Goal: Register for event/course

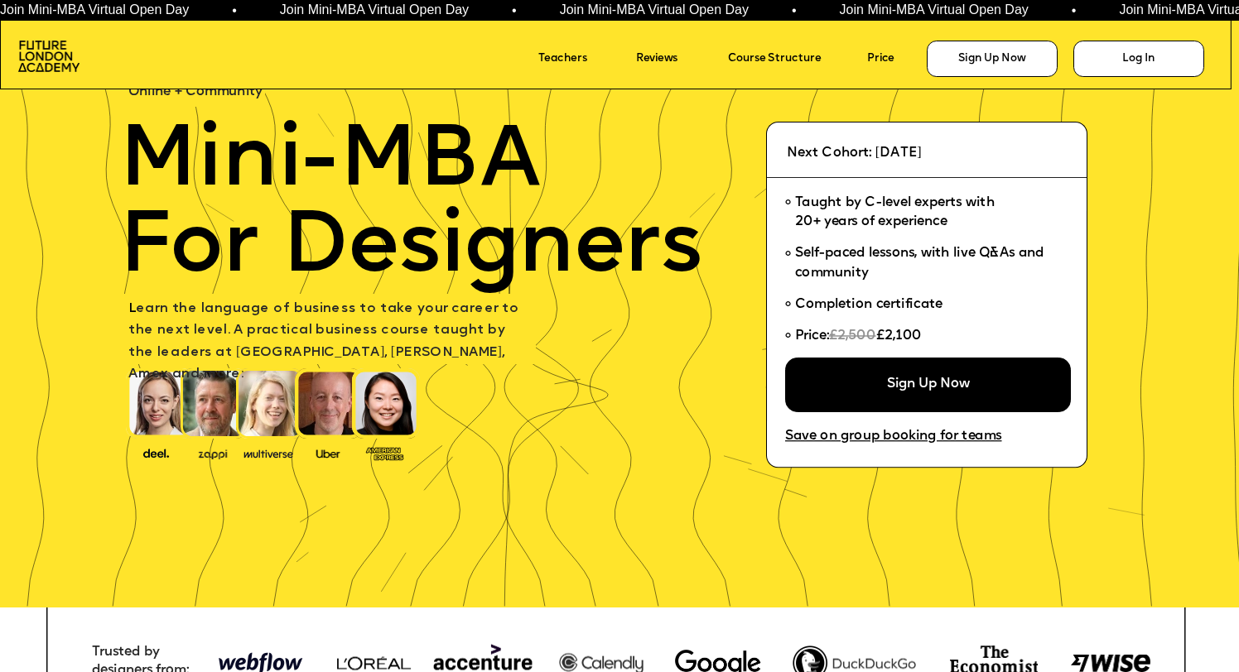
scroll to position [82, 0]
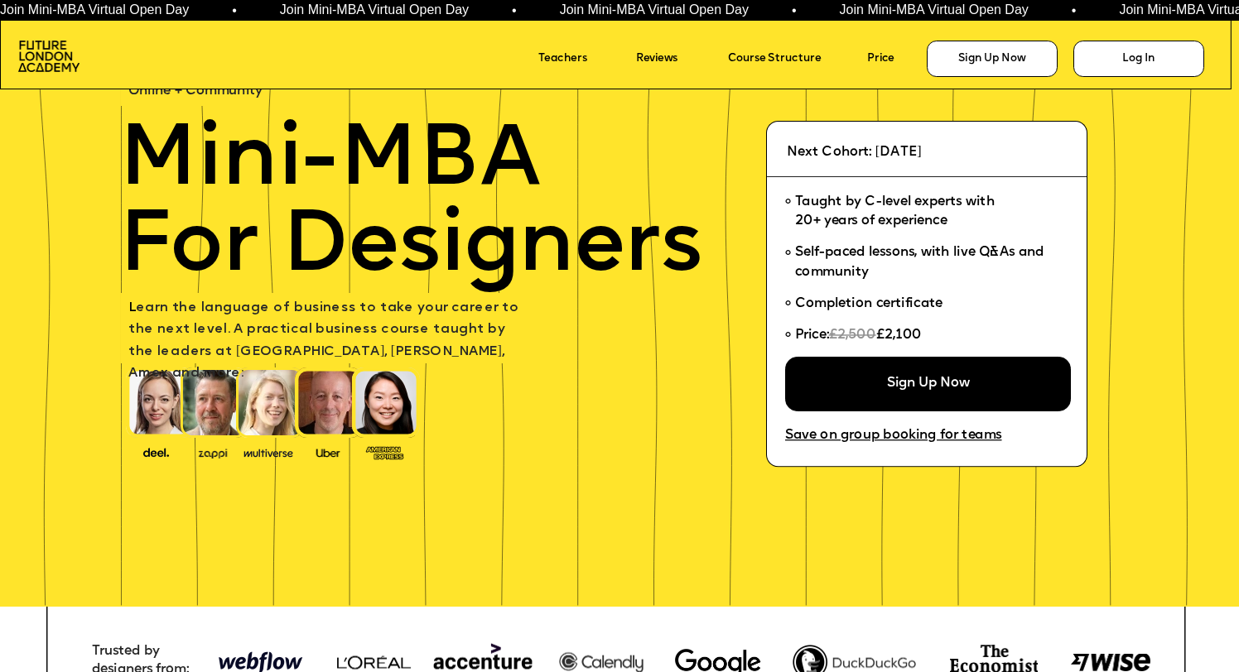
click at [885, 226] on span "Taught by C-level experts with 20+ years of experience" at bounding box center [895, 211] width 200 height 32
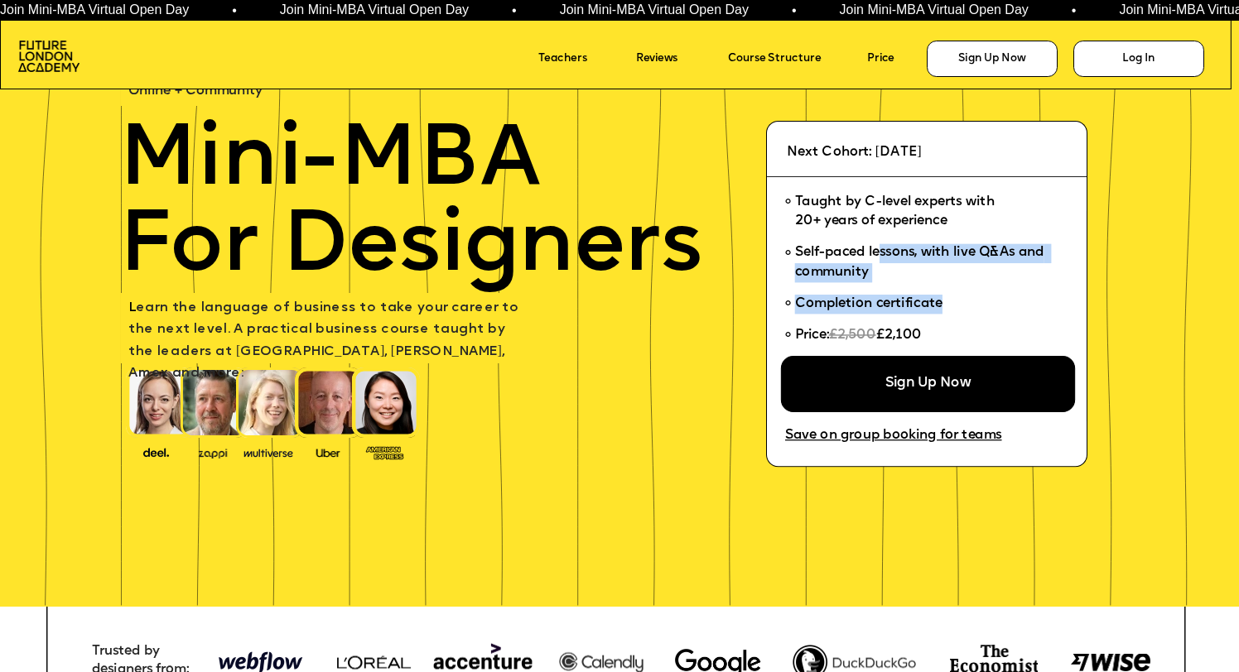
drag, startPoint x: 884, startPoint y: 261, endPoint x: 942, endPoint y: 336, distance: 95.1
click at [942, 336] on ul "Taught by C-level experts with 20+ years of experience Self-paced lessons, with…" at bounding box center [921, 272] width 273 height 171
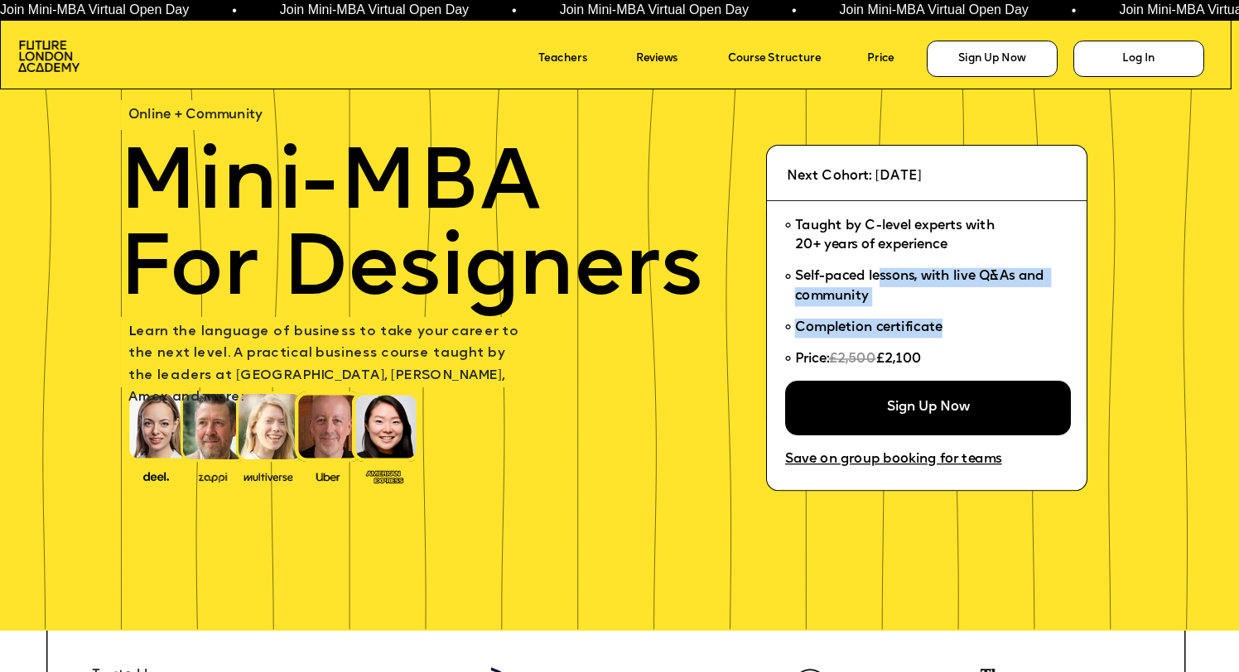
scroll to position [0, 0]
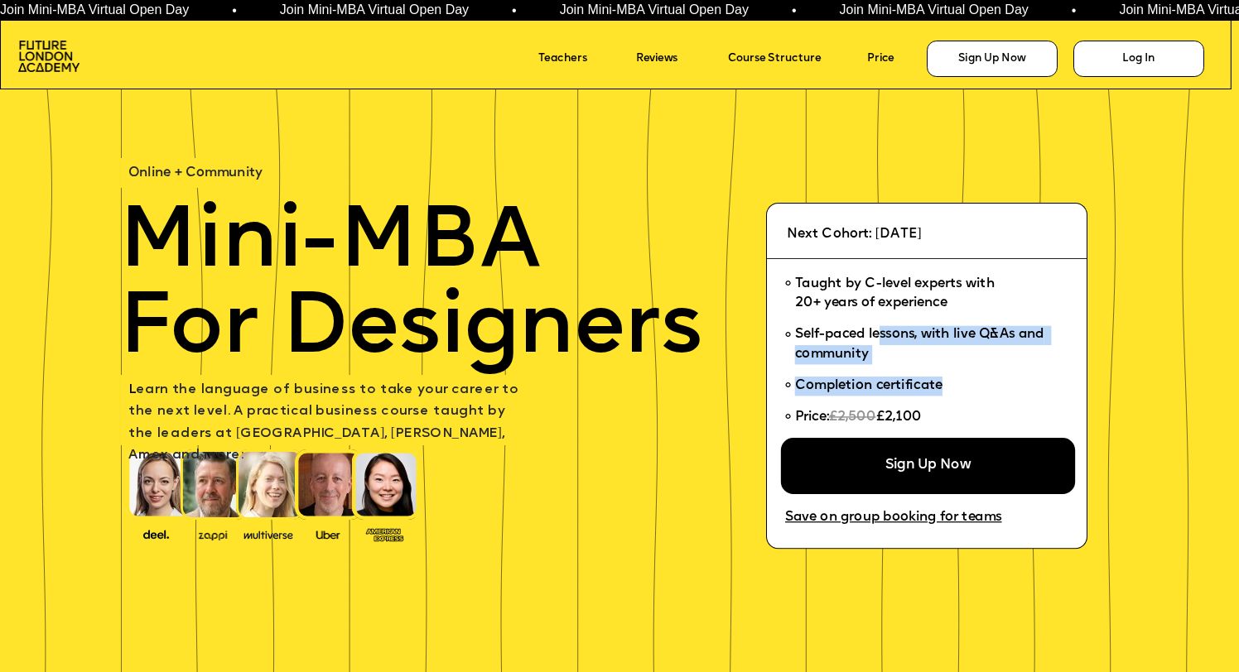
click at [919, 454] on div "Sign Up Now" at bounding box center [928, 466] width 294 height 56
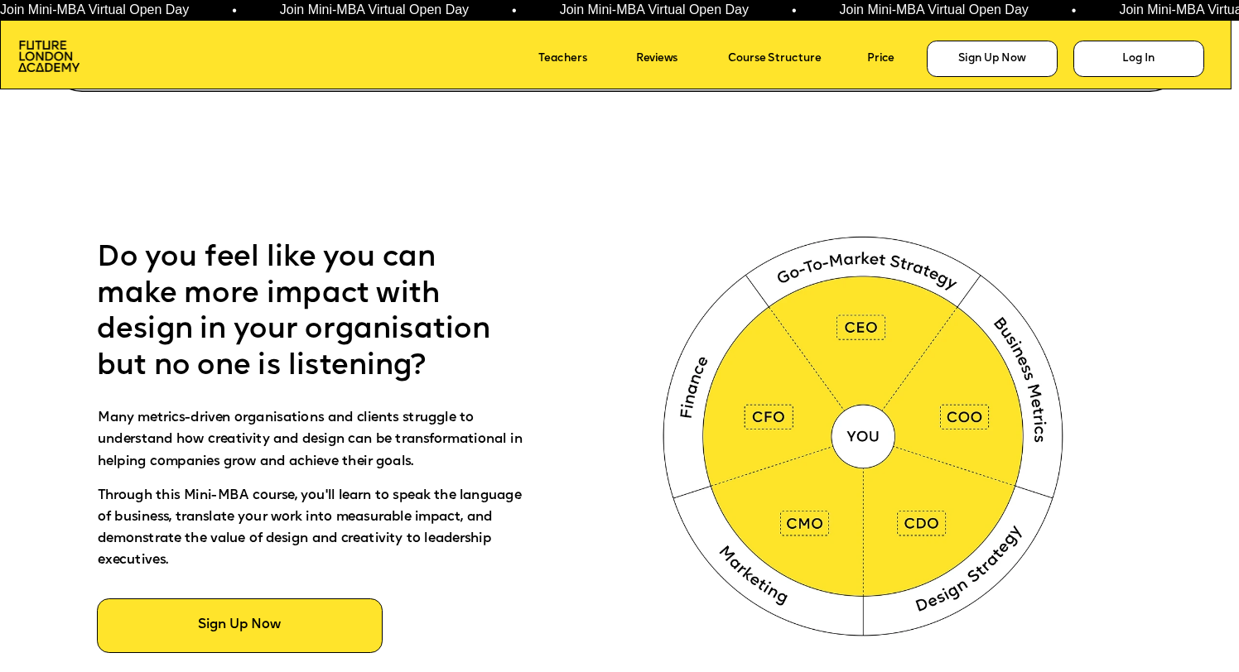
scroll to position [705, 0]
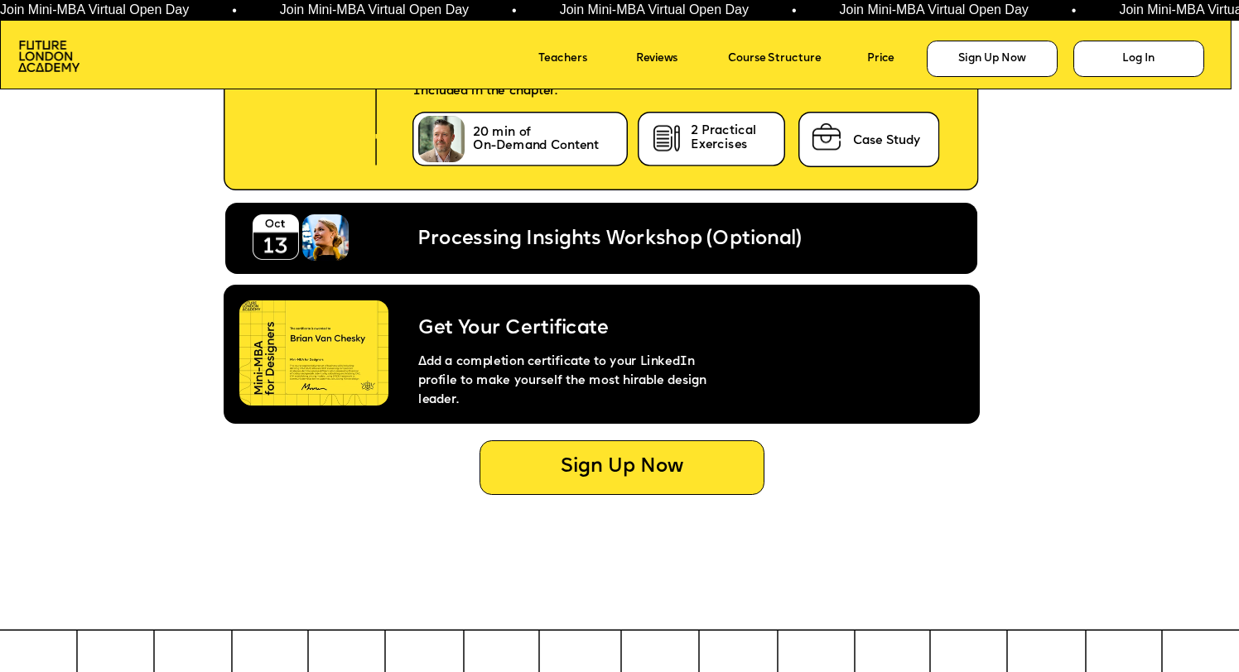
scroll to position [6911, 0]
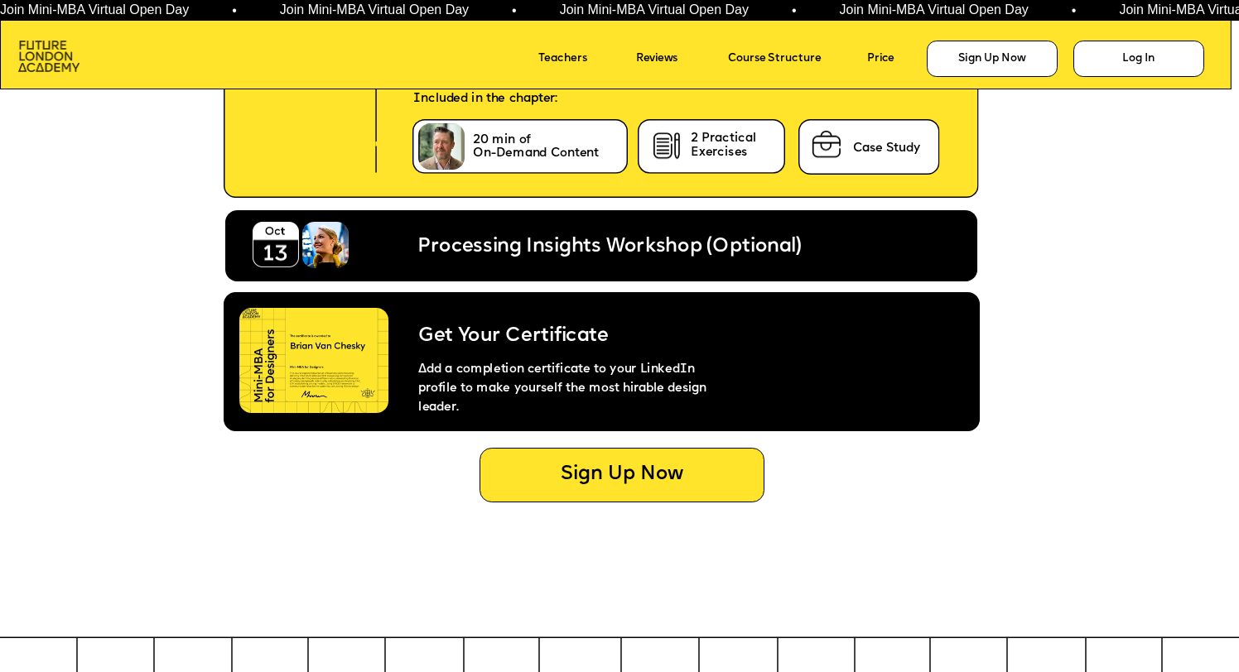
click at [72, 66] on img at bounding box center [49, 56] width 62 height 31
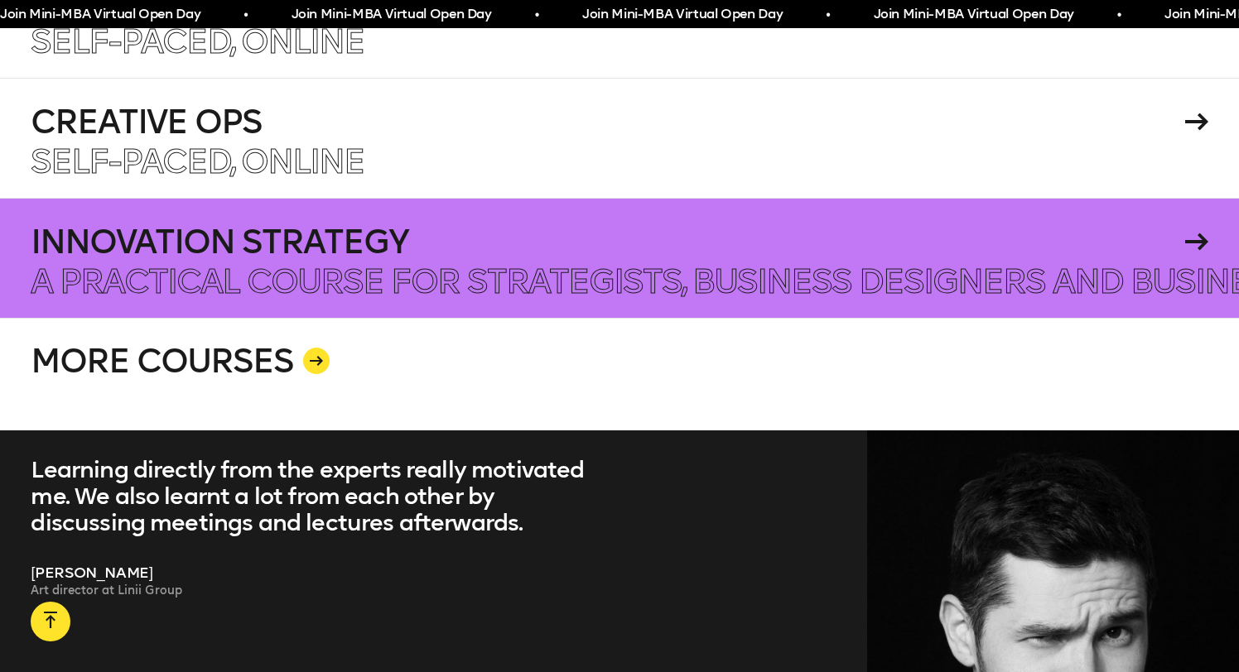
scroll to position [3174, 0]
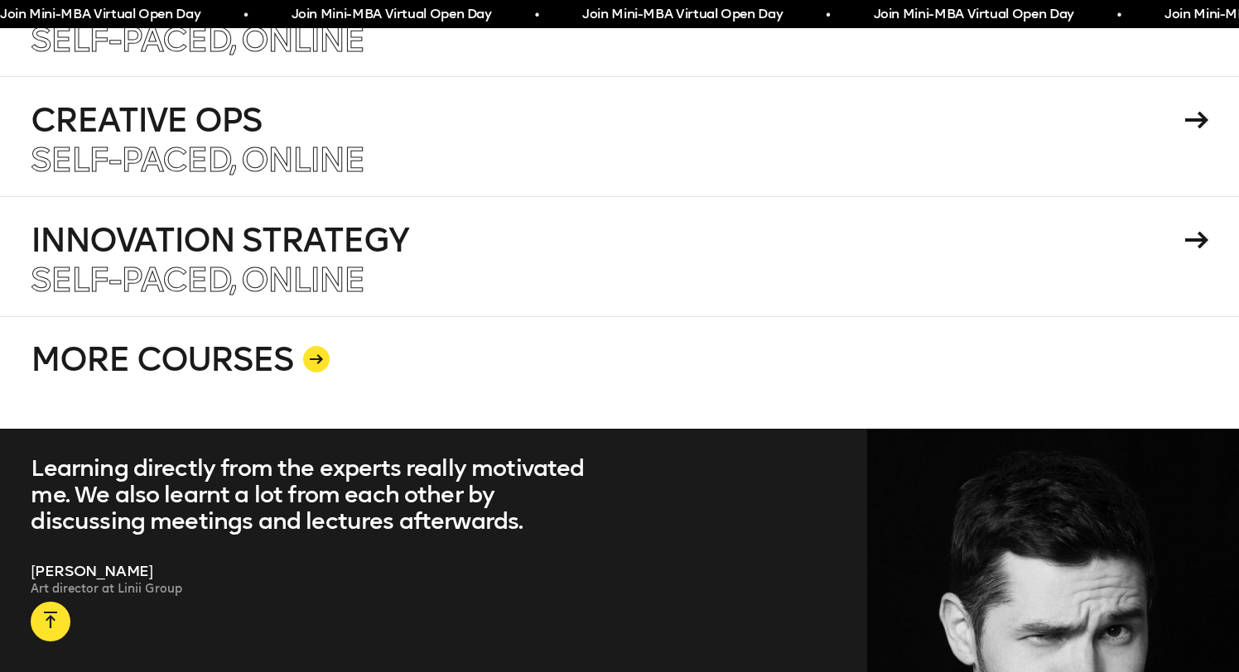
click at [310, 354] on icon at bounding box center [316, 359] width 13 height 10
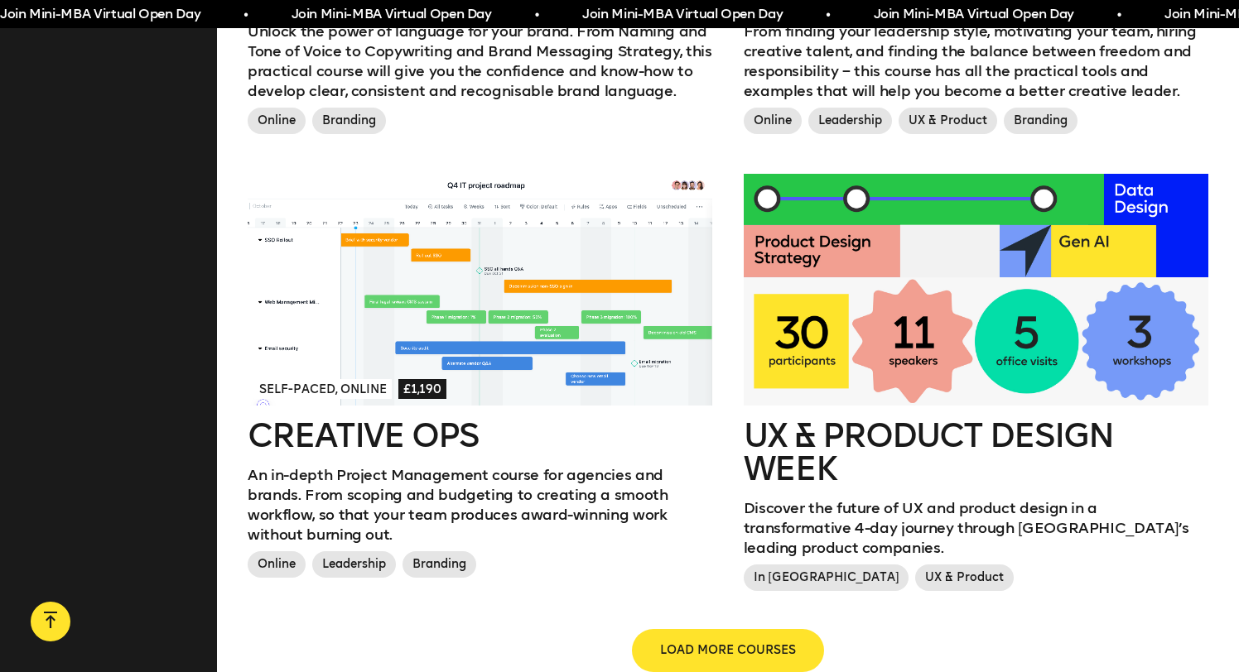
scroll to position [1732, 0]
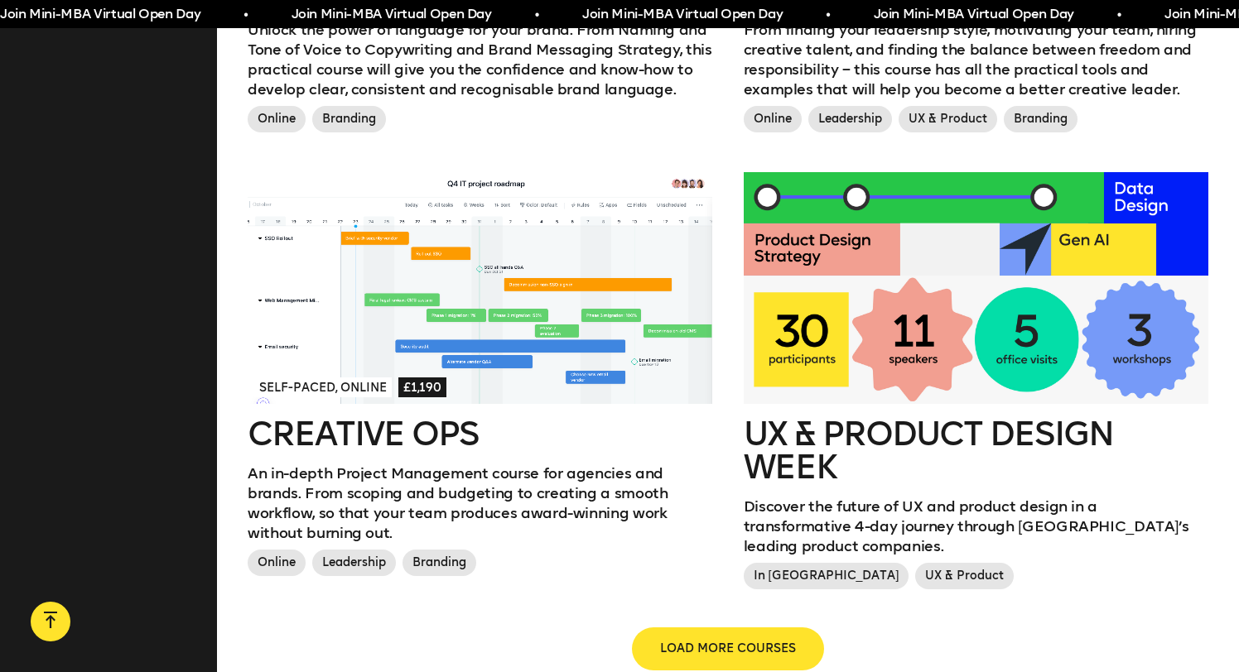
click at [691, 641] on span "LOAD MORE COURSES" at bounding box center [728, 649] width 136 height 17
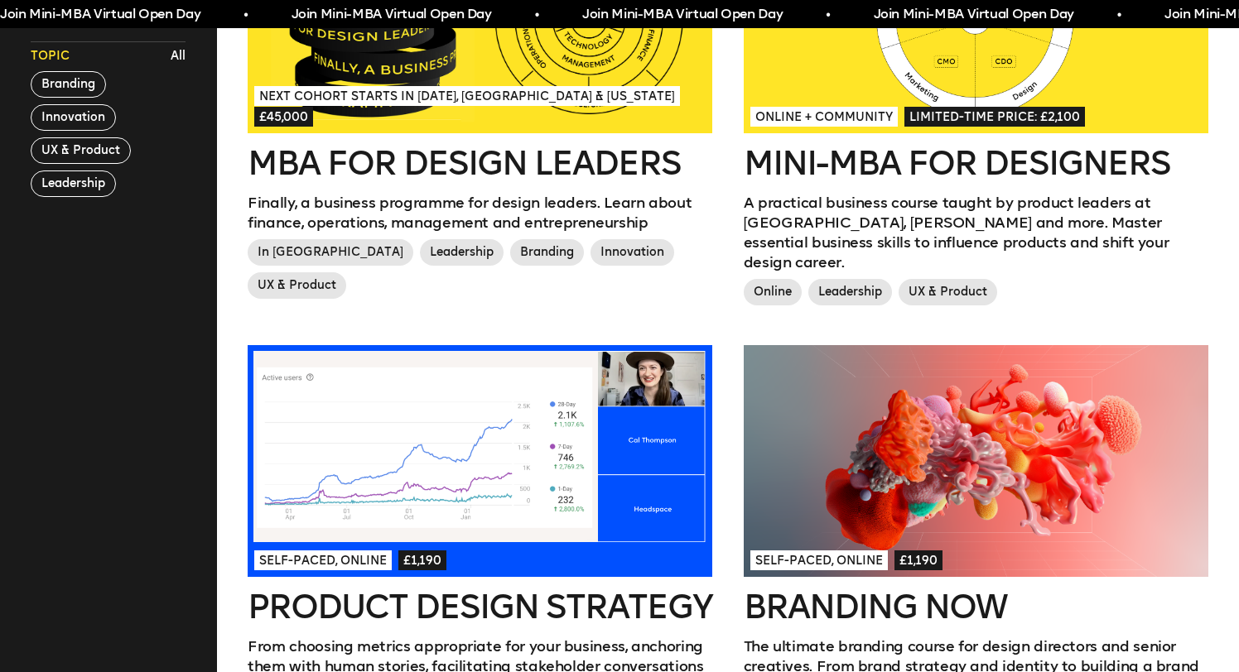
scroll to position [0, 0]
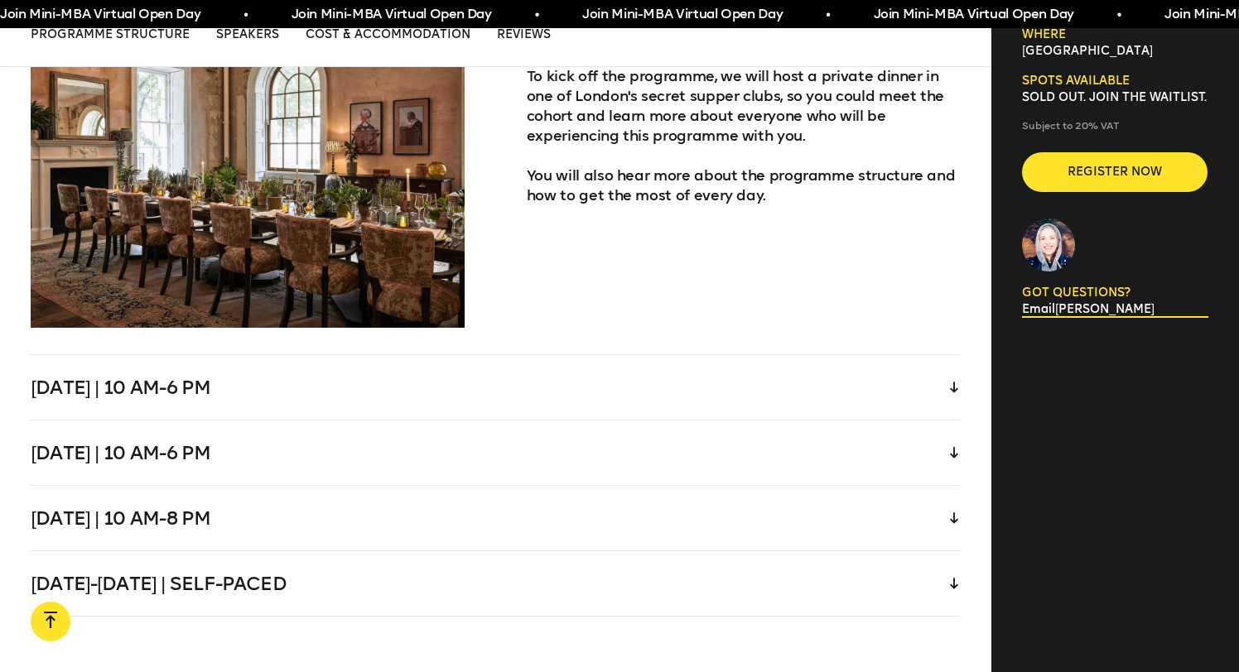
scroll to position [3497, 0]
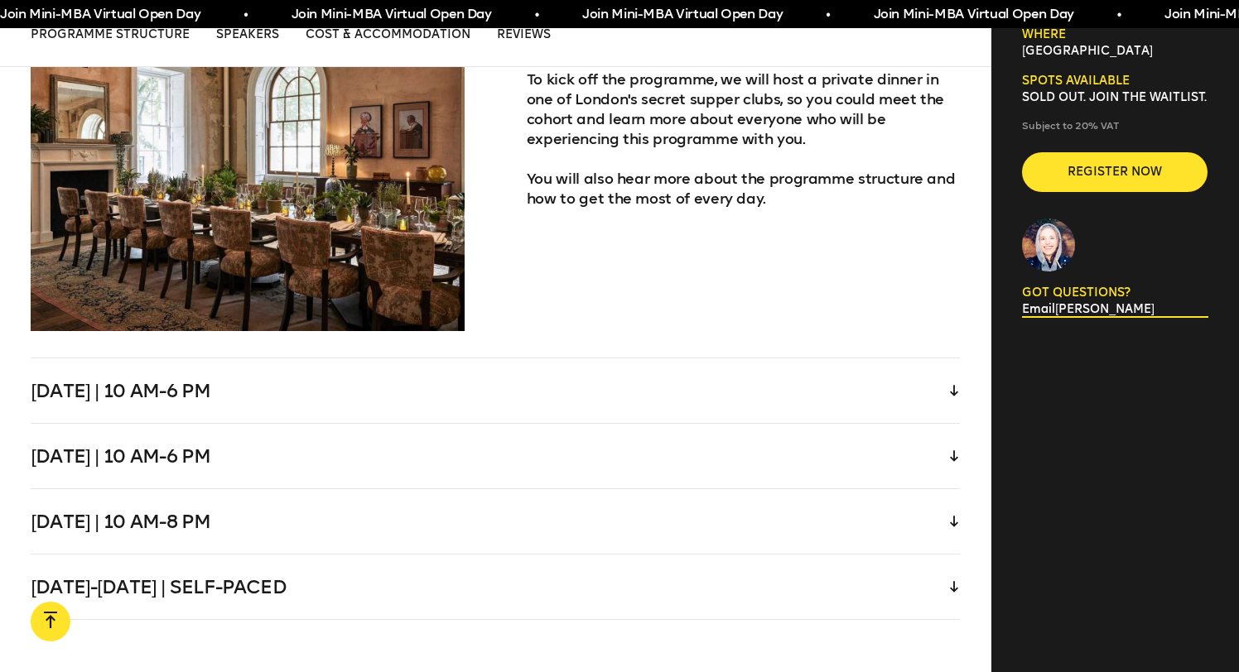
click at [945, 359] on div "Wednesday | 10 am-6 pm" at bounding box center [495, 391] width 929 height 65
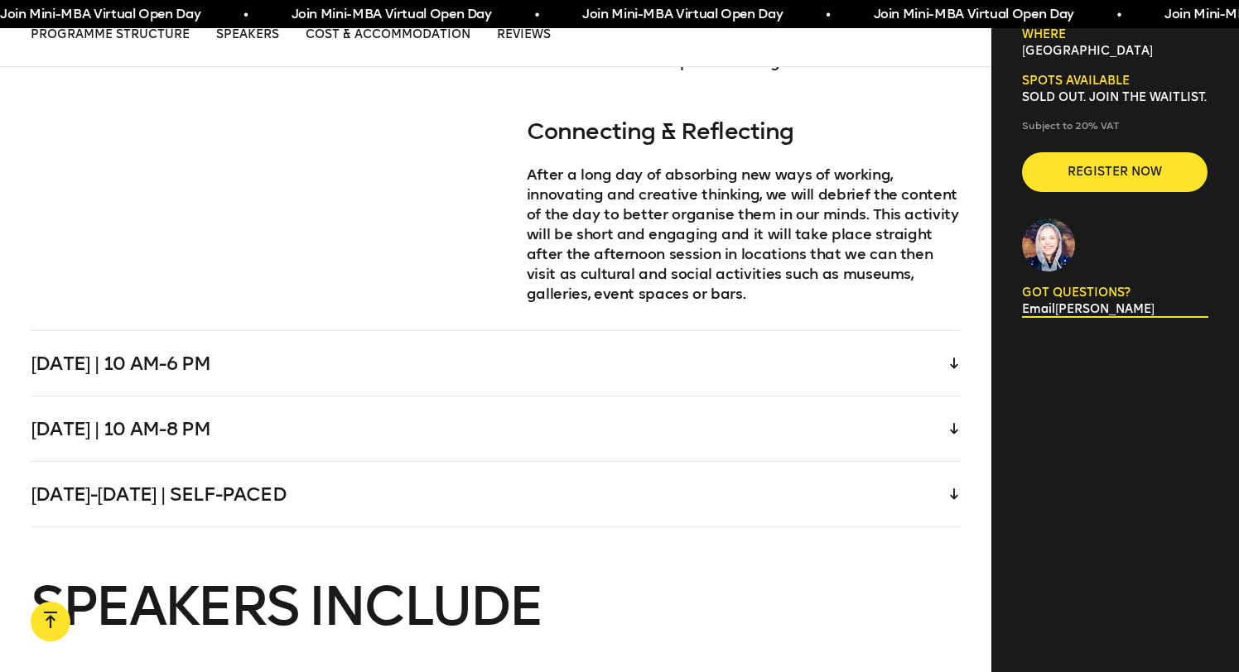
scroll to position [4392, 0]
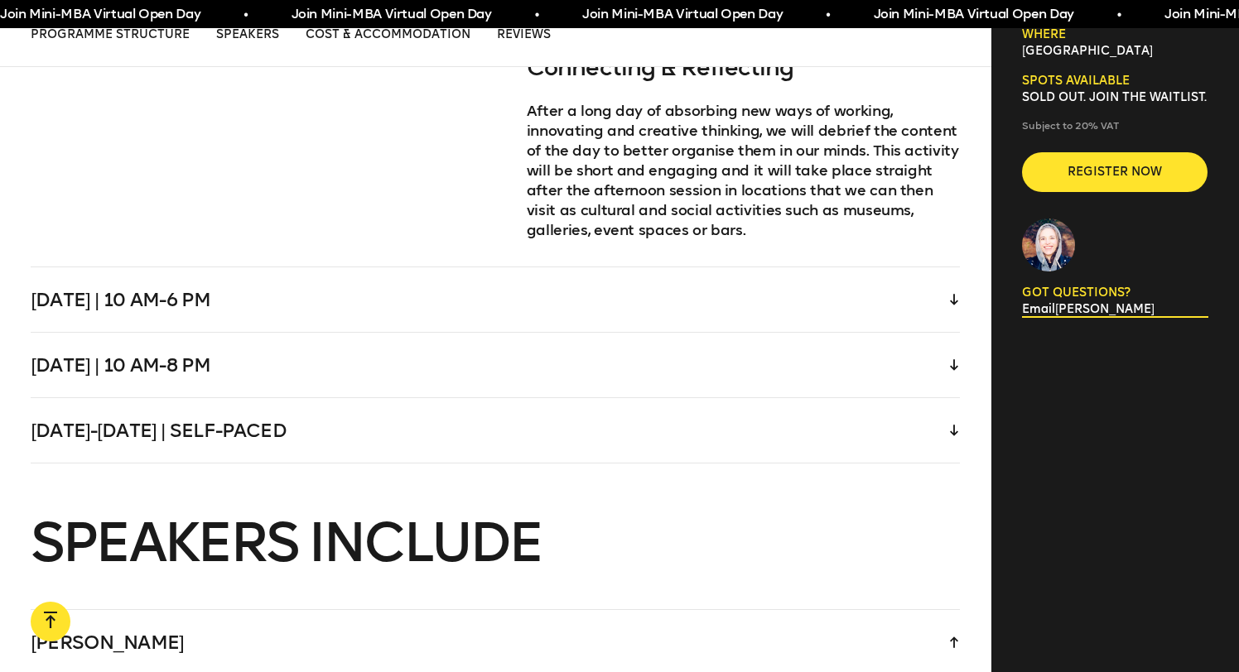
click at [954, 425] on icon at bounding box center [954, 430] width 8 height 11
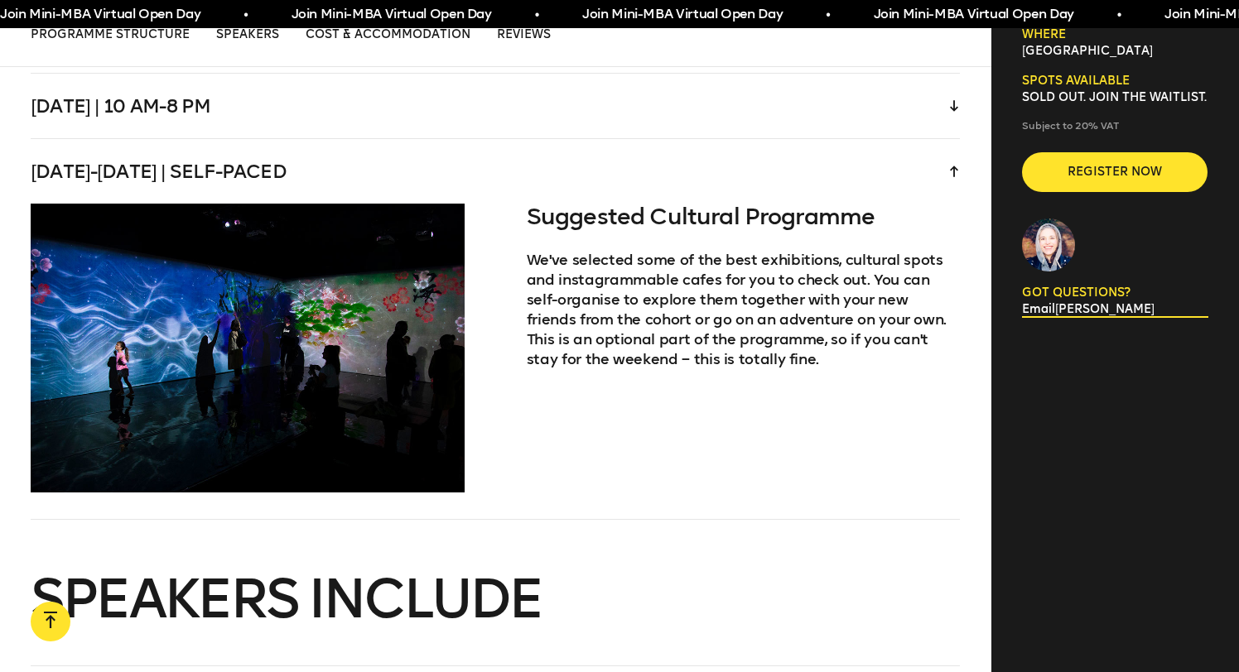
scroll to position [3501, 0]
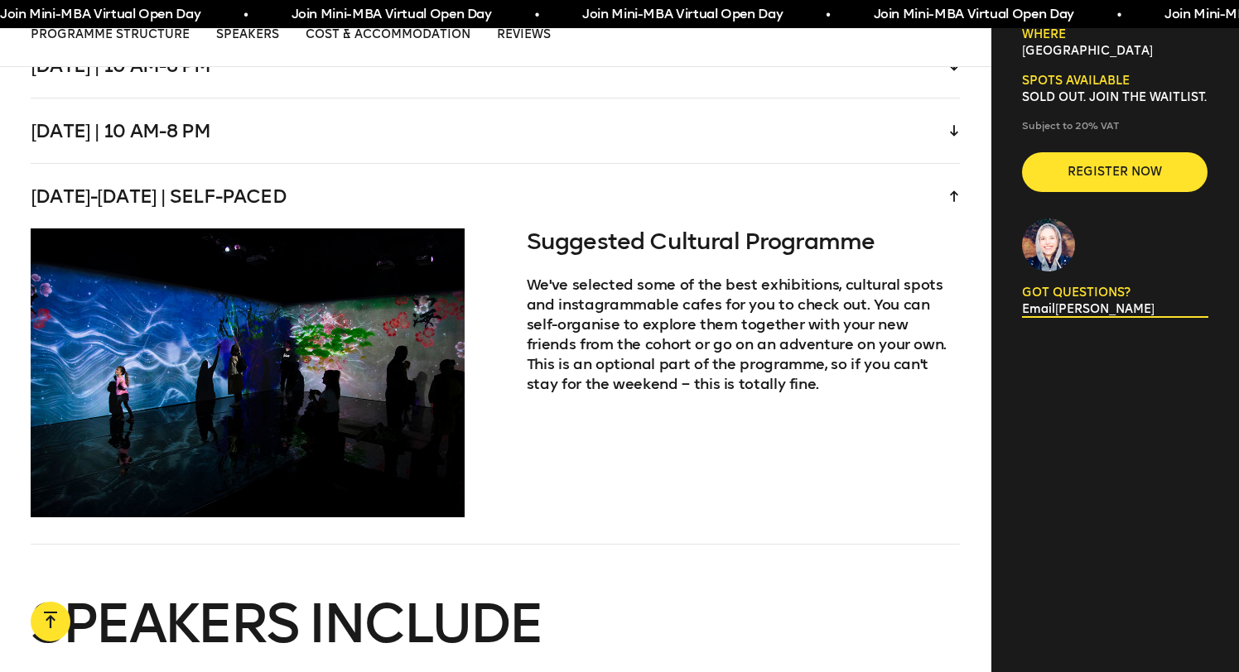
click at [955, 125] on icon at bounding box center [954, 131] width 8 height 12
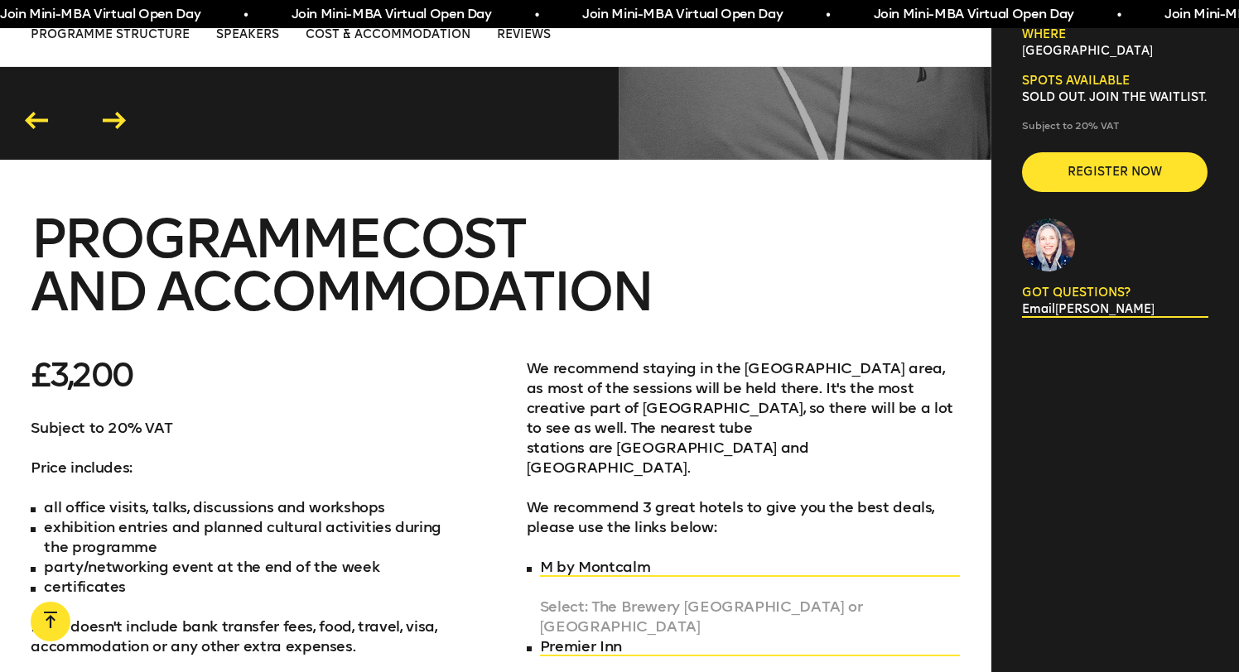
scroll to position [6458, 0]
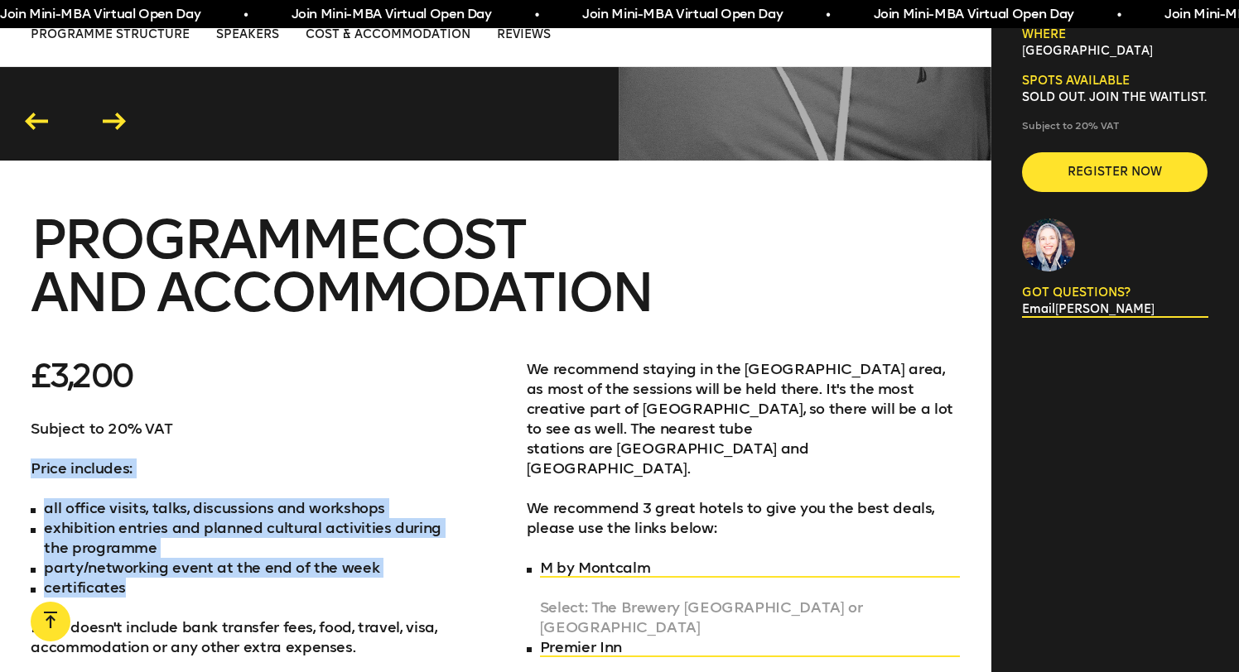
drag, startPoint x: 112, startPoint y: 336, endPoint x: 448, endPoint y: 479, distance: 365.4
click at [449, 478] on div "Subject to 20% VAT Price includes: all office visits, talks, discussions and wo…" at bounding box center [248, 538] width 434 height 238
drag, startPoint x: 344, startPoint y: 508, endPoint x: 426, endPoint y: 548, distance: 92.2
click at [426, 548] on div "£3,200 Subject to 20% VAT Price includes: all office visits, talks, discussions…" at bounding box center [248, 567] width 434 height 417
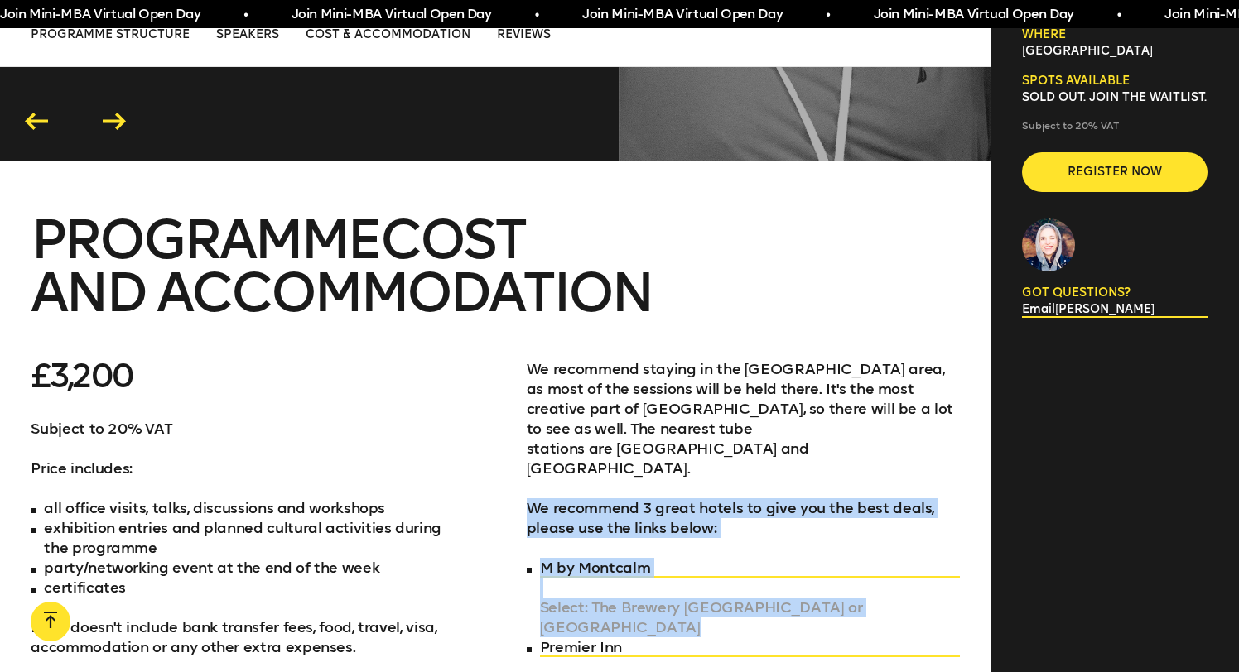
drag, startPoint x: 524, startPoint y: 361, endPoint x: 589, endPoint y: 491, distance: 145.1
click at [589, 488] on div "£3,200 Subject to 20% VAT Price includes: all office visits, talks, discussions…" at bounding box center [495, 567] width 929 height 417
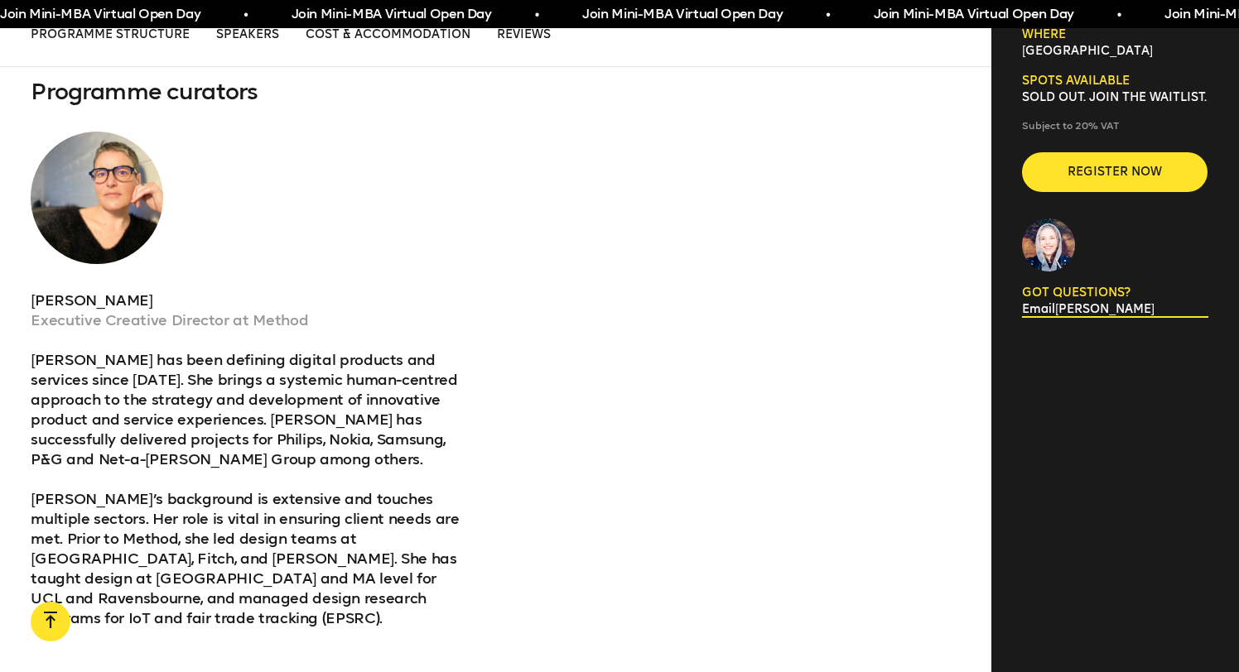
scroll to position [5223, 0]
